Goal: Find specific page/section: Find specific page/section

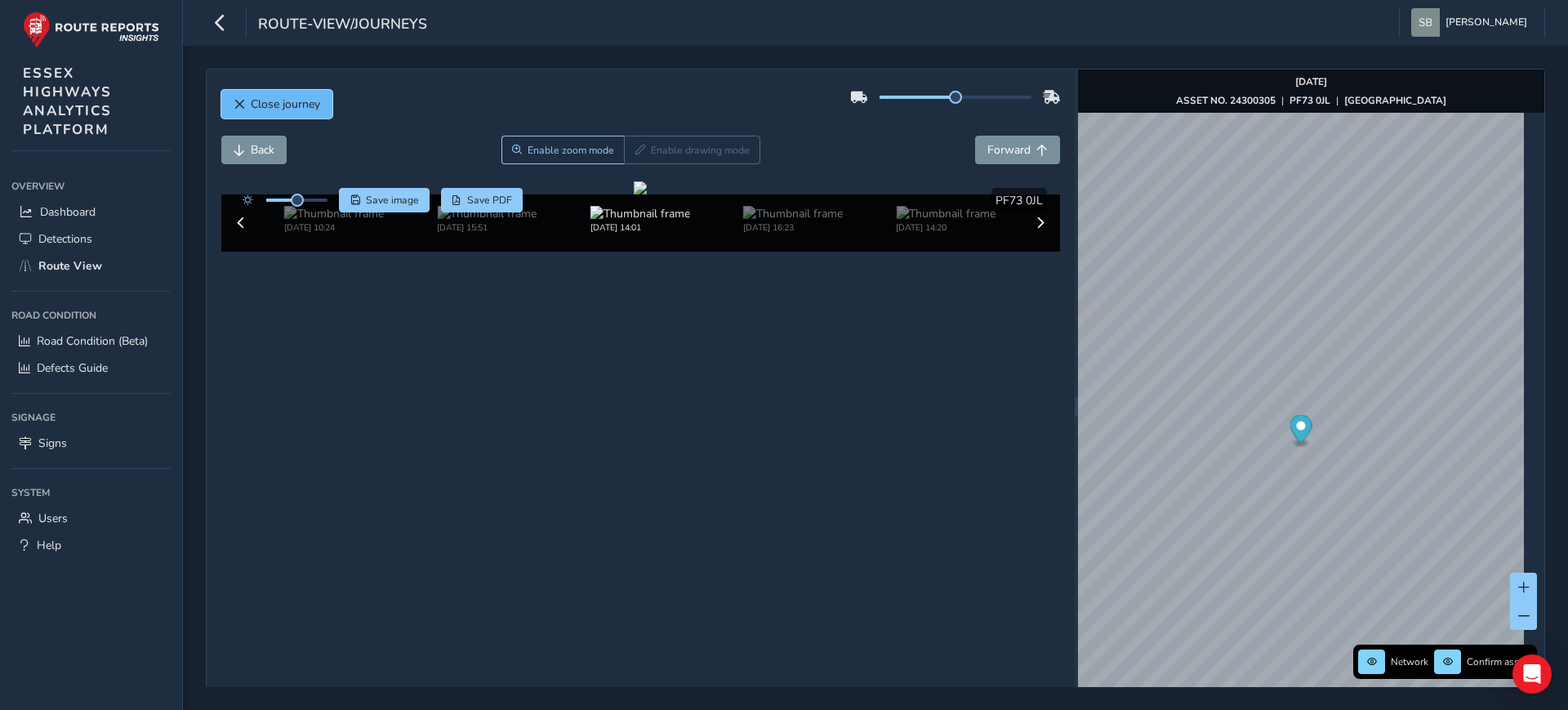
click at [283, 106] on span "Close journey" at bounding box center [286, 105] width 70 height 16
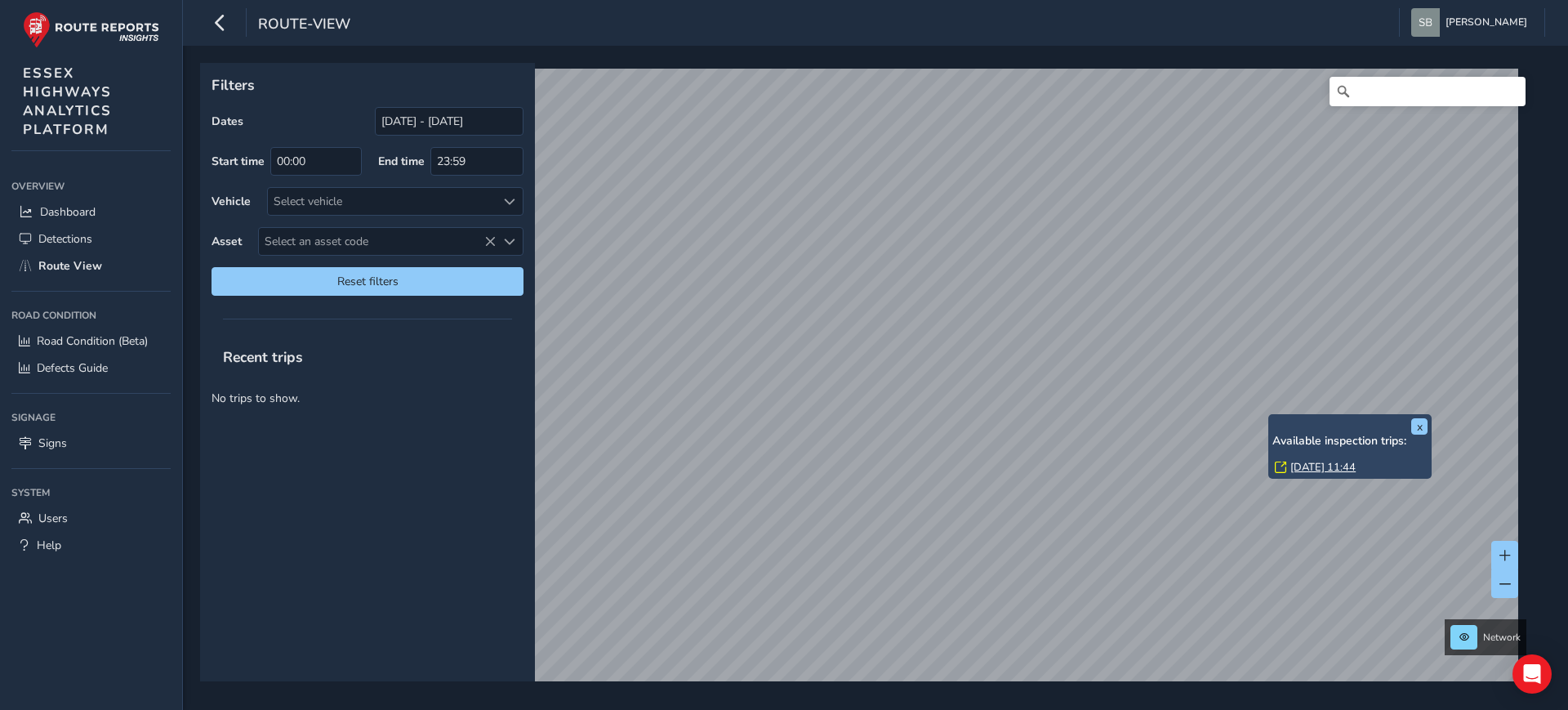
click at [478, 595] on div "x Available inspection trips: [GEOGRAPHIC_DATA][DATE] 11:44 Filters Dates [DATE…" at bounding box center [870, 372] width 1340 height 619
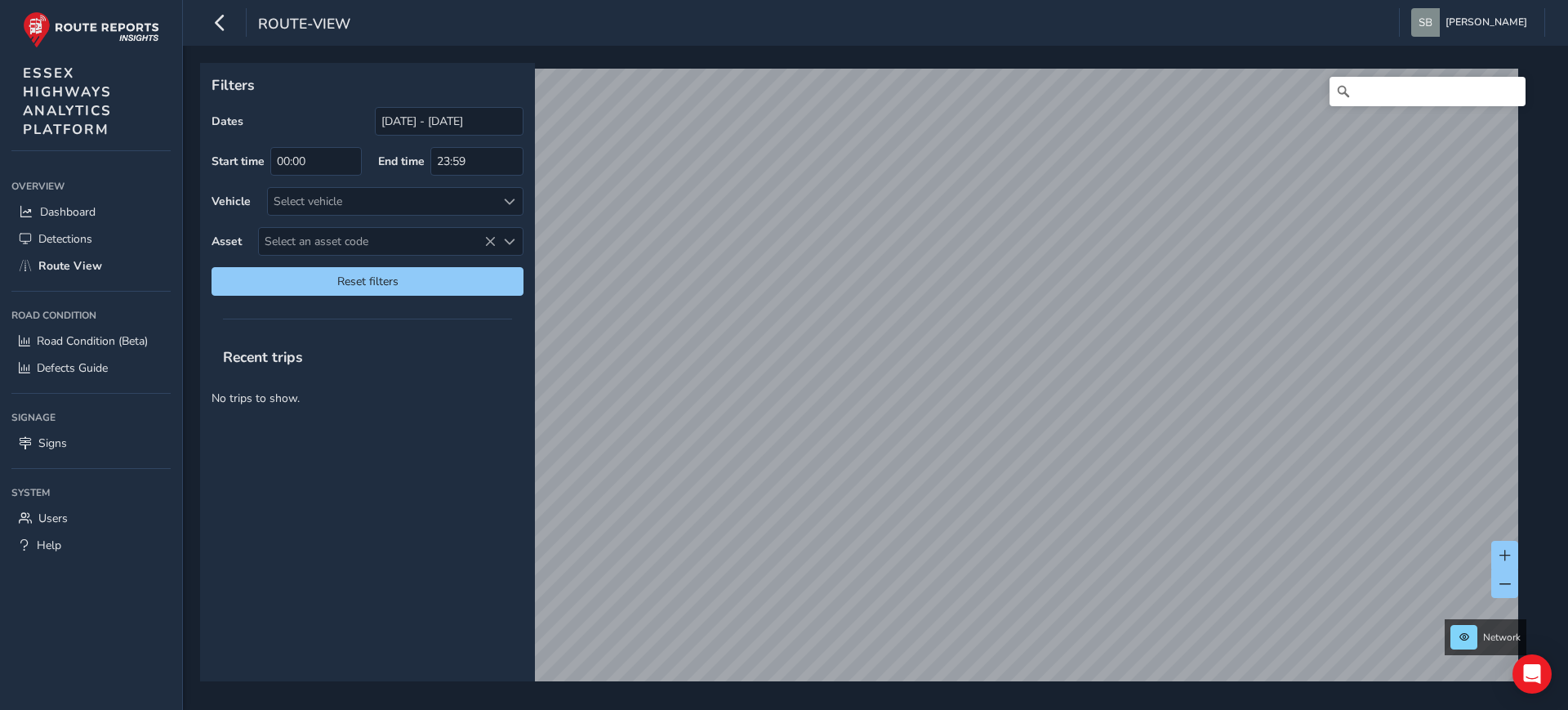
click at [1143, 685] on div "Filters Dates [DATE] - [DATE] Start time 00:00 End time 23:59 Vehicle Select ve…" at bounding box center [875, 378] width 1385 height 664
